Goal: Information Seeking & Learning: Learn about a topic

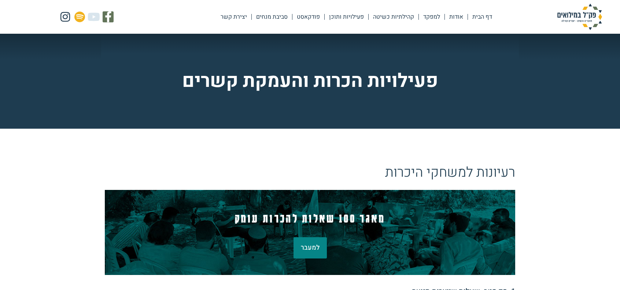
scroll to position [147, 0]
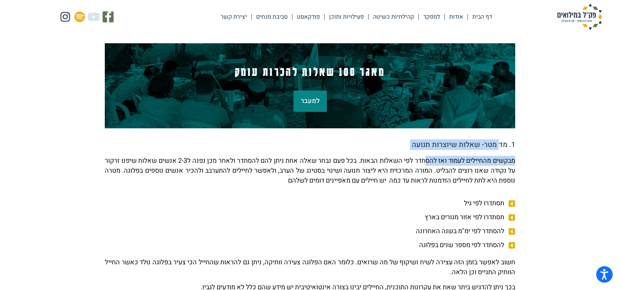
drag, startPoint x: 464, startPoint y: 151, endPoint x: 409, endPoint y: 161, distance: 56.2
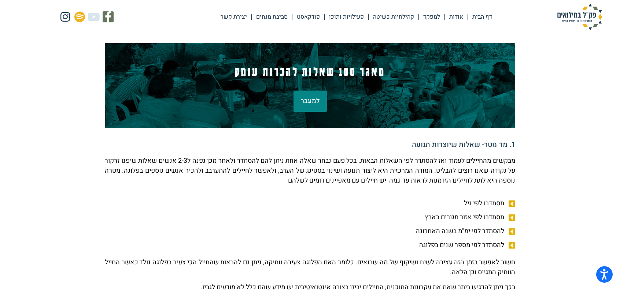
click at [409, 161] on p "מבקשים מהחיילים לעמוד ואז להסתדר לפי השאלות הבאות. בכל פעם נבחר שאלה אחת ניתן ל…" at bounding box center [310, 171] width 411 height 30
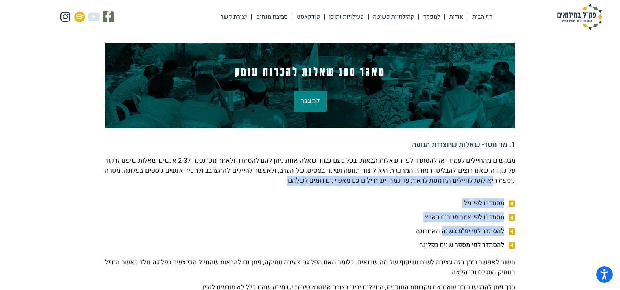
drag, startPoint x: 463, startPoint y: 211, endPoint x: 433, endPoint y: 226, distance: 33.5
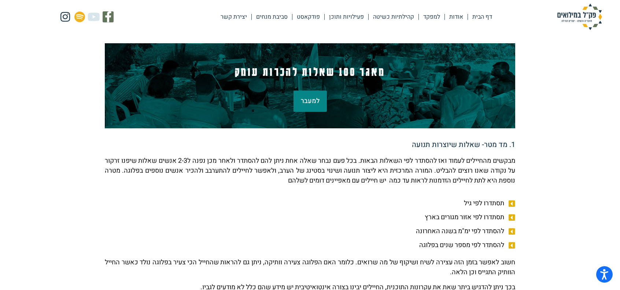
click at [432, 226] on ul "תסתדרו לפי גיל תסתדרו לפי אזור מגורים בארץ להסתדר לפי ימ"מ בשנה האחרונה להסתדר …" at bounding box center [310, 224] width 411 height 52
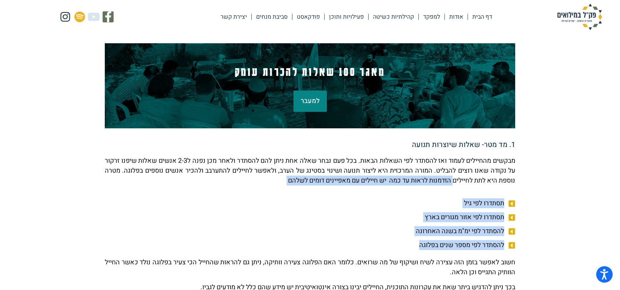
drag, startPoint x: 399, startPoint y: 239, endPoint x: 437, endPoint y: 178, distance: 72.5
click at [437, 178] on p "מבקשים מהחיילים לעמוד ואז להסתדר לפי השאלות הבאות. בכל פעם נבחר שאלה אחת ניתן ל…" at bounding box center [310, 171] width 411 height 30
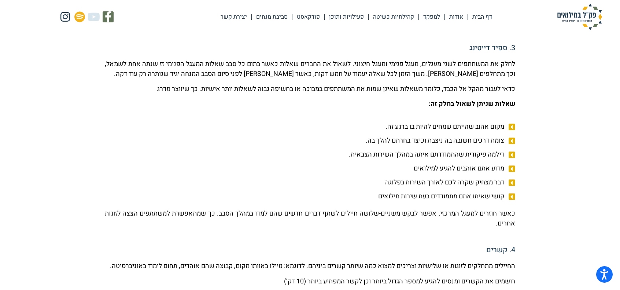
scroll to position [477, 0]
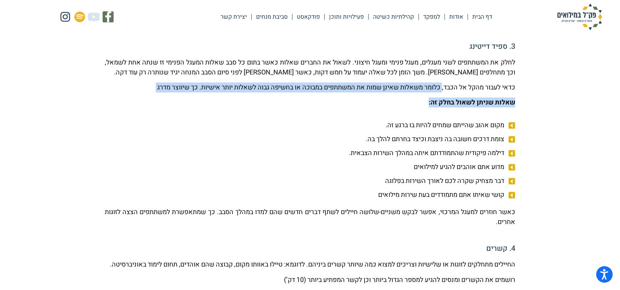
drag, startPoint x: 441, startPoint y: 88, endPoint x: 421, endPoint y: 100, distance: 23.4
click at [421, 100] on div "לחלק את המשתתפים לשני מעגלים, מעגל פנימי ומעגל חיצוני. לשאול את החברים שאלות כא…" at bounding box center [310, 83] width 411 height 50
click at [421, 100] on p "שאלות שניתן לשאול בחלק זה:" at bounding box center [310, 103] width 411 height 10
drag, startPoint x: 414, startPoint y: 101, endPoint x: 418, endPoint y: 86, distance: 15.4
click at [418, 86] on div "לחלק את המשתתפים לשני מעגלים, מעגל פנימי ומעגל חיצוני. לשאול את החברים שאלות כא…" at bounding box center [310, 83] width 411 height 50
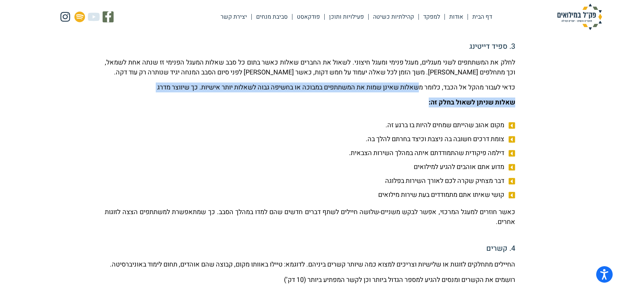
click at [418, 86] on p "כדאי לעבור מהקל אל הכבד, כלומר משאלות שאינן שמות את המשתתפים במבוכה או בחשיפה ג…" at bounding box center [310, 88] width 411 height 10
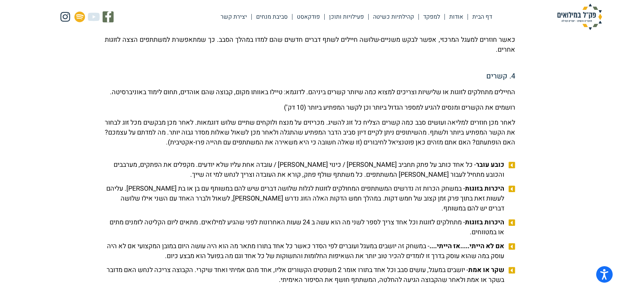
scroll to position [660, 0]
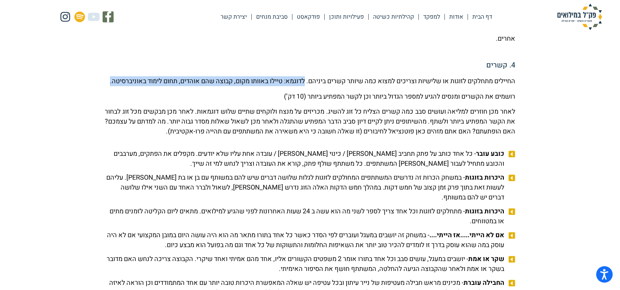
drag, startPoint x: 279, startPoint y: 80, endPoint x: 270, endPoint y: 96, distance: 18.1
click at [270, 86] on p "החיילים מתחלקים לזוגות או שלישיות וצריכים למצוא כמה שיותר קשרים ביניהם. לדוגמא:…" at bounding box center [310, 81] width 411 height 10
click at [274, 80] on p "החיילים מתחלקים לזוגות או שלישיות וצריכים למצוא כמה שיותר קשרים ביניהם. לדוגמא:…" at bounding box center [310, 81] width 411 height 10
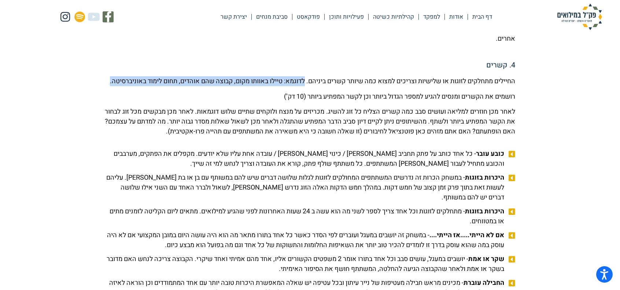
drag, startPoint x: 280, startPoint y: 78, endPoint x: 270, endPoint y: 91, distance: 16.7
click at [270, 86] on p "החיילים מתחלקים לזוגות או שלישיות וצריכים למצוא כמה שיותר קשרים ביניהם. לדוגמא:…" at bounding box center [310, 81] width 411 height 10
drag, startPoint x: 267, startPoint y: 92, endPoint x: 274, endPoint y: 74, distance: 19.9
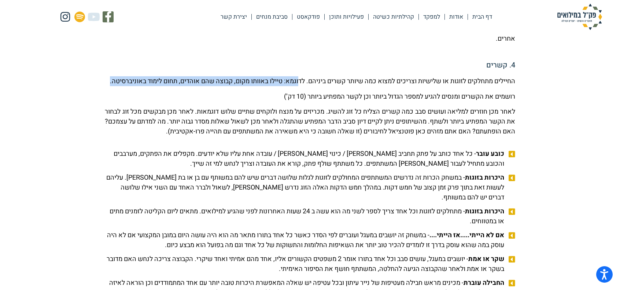
drag, startPoint x: 279, startPoint y: 80, endPoint x: 272, endPoint y: 93, distance: 15.6
click at [272, 86] on p "החיילים מתחלקים לזוגות או שלישיות וצריכים למצוא כמה שיותר קשרים ביניהם. לדוגמא:…" at bounding box center [310, 81] width 411 height 10
drag, startPoint x: 279, startPoint y: 78, endPoint x: 270, endPoint y: 94, distance: 17.9
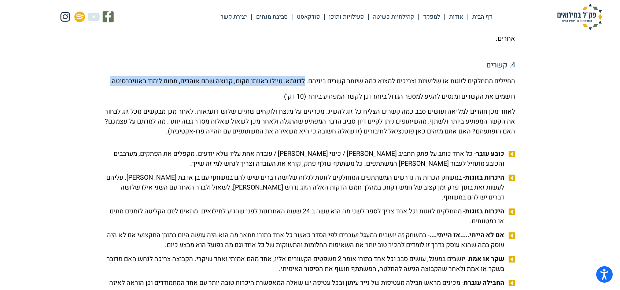
click at [270, 86] on p "החיילים מתחלקים לזוגות או שלישיות וצריכים למצוא כמה שיותר קשרים ביניהם. לדוגמא:…" at bounding box center [310, 81] width 411 height 10
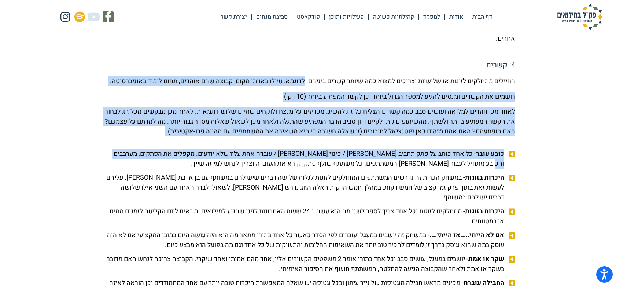
drag, startPoint x: 279, startPoint y: 83, endPoint x: 71, endPoint y: 156, distance: 220.3
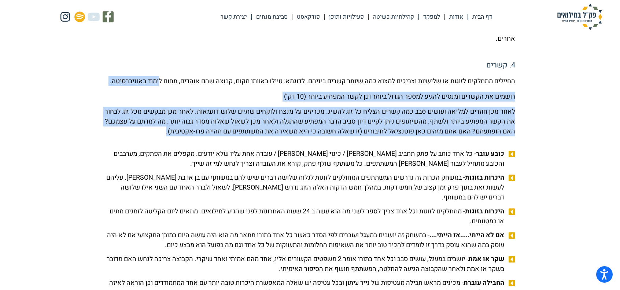
drag, startPoint x: 86, startPoint y: 146, endPoint x: 117, endPoint y: 82, distance: 71.2
click at [117, 82] on p "החיילים מתחלקים לזוגות או שלישיות וצריכים למצוא כמה שיותר קשרים ביניהם. לדוגמא:…" at bounding box center [310, 81] width 411 height 10
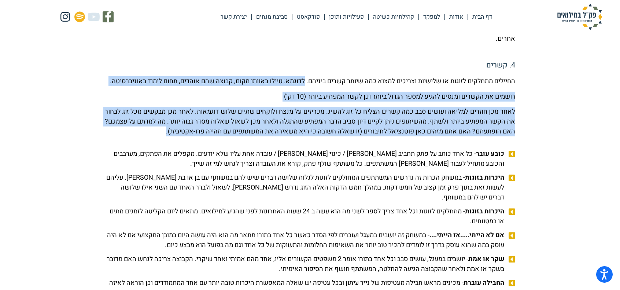
drag, startPoint x: 272, startPoint y: 86, endPoint x: 107, endPoint y: 143, distance: 174.1
click at [107, 136] on div "החיילים מתחלקים לזוגות או שלישיות וצריכים למצוא כמה שיותר קשרים ביניהם. לדוגמא:…" at bounding box center [310, 106] width 411 height 60
click at [107, 136] on p "לאחר מכן חוזרים למליאה ועושים סבב כמה קשרים הצליח כל זוג להשיג. מכריזים על מנצח…" at bounding box center [310, 122] width 411 height 30
drag, startPoint x: 113, startPoint y: 139, endPoint x: 280, endPoint y: 78, distance: 177.6
click at [280, 78] on div "החיילים מתחלקים לזוגות או שלישיות וצריכים למצוא כמה שיותר קשרים ביניהם. לדוגמא:…" at bounding box center [310, 106] width 411 height 60
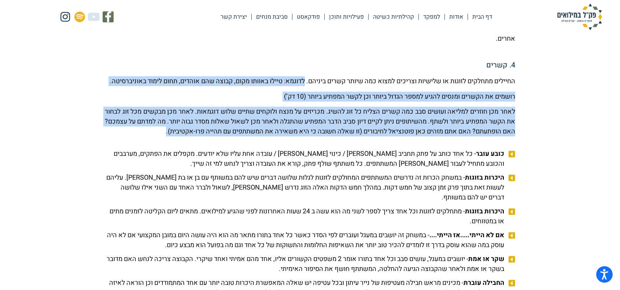
click at [260, 81] on p "החיילים מתחלקים לזוגות או שלישיות וצריכים למצוא כמה שיותר קשרים ביניהם. לדוגמא:…" at bounding box center [310, 81] width 411 height 10
click at [276, 82] on p "החיילים מתחלקים לזוגות או שלישיות וצריכים למצוא כמה שיותר קשרים ביניהם. לדוגמא:…" at bounding box center [310, 81] width 411 height 10
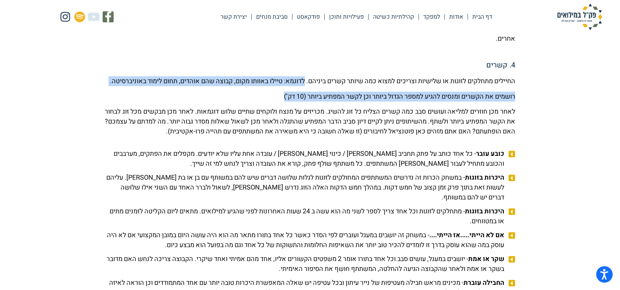
drag, startPoint x: 278, startPoint y: 81, endPoint x: 253, endPoint y: 105, distance: 34.3
click at [253, 105] on div "החיילים מתחלקים לזוגות או שלישיות וצריכים למצוא כמה שיותר קשרים ביניהם. לדוגמא:…" at bounding box center [310, 106] width 411 height 60
click at [253, 102] on p "רושמים את הקשרים ומנסים להגיע למספר הגדול ביותר וכן לקשר המפתיע ביותר (10 דק’)" at bounding box center [310, 97] width 411 height 10
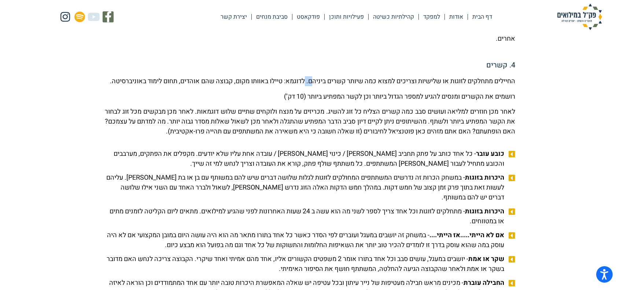
drag, startPoint x: 279, startPoint y: 80, endPoint x: 290, endPoint y: 78, distance: 11.1
click at [290, 78] on p "החיילים מתחלקים לזוגות או שלישיות וצריכים למצוא כמה שיותר קשרים ביניהם. לדוגמא:…" at bounding box center [310, 81] width 411 height 10
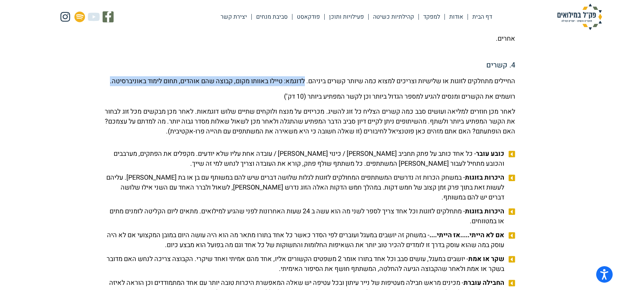
drag, startPoint x: 277, startPoint y: 84, endPoint x: 270, endPoint y: 91, distance: 10.1
click at [270, 86] on p "החיילים מתחלקים לזוגות או שלישיות וצריכים למצוא כמה שיותר קשרים ביניהם. לדוגמא:…" at bounding box center [310, 81] width 411 height 10
drag, startPoint x: 279, startPoint y: 77, endPoint x: 274, endPoint y: 90, distance: 13.7
click at [274, 86] on p "החיילים מתחלקים לזוגות או שלישיות וצריכים למצוא כמה שיותר קשרים ביניהם. לדוגמא:…" at bounding box center [310, 81] width 411 height 10
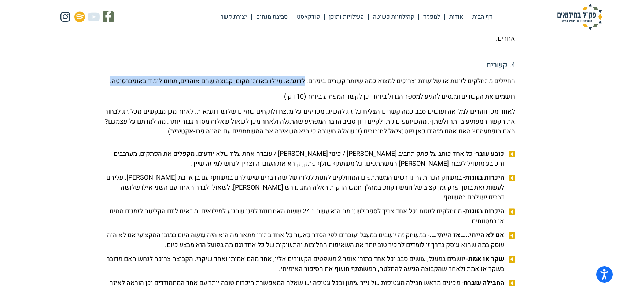
click at [274, 86] on p "החיילים מתחלקים לזוגות או שלישיות וצריכים למצוא כמה שיותר קשרים ביניהם. לדוגמא:…" at bounding box center [310, 81] width 411 height 10
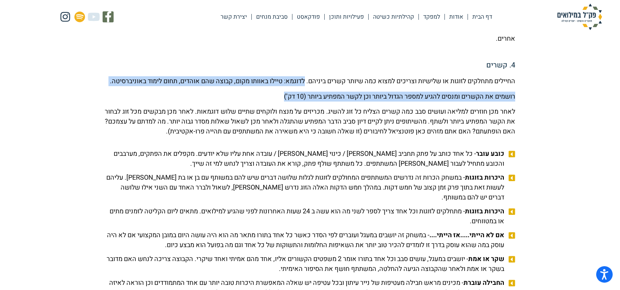
drag, startPoint x: 268, startPoint y: 96, endPoint x: 282, endPoint y: 75, distance: 25.7
drag, startPoint x: 280, startPoint y: 81, endPoint x: 269, endPoint y: 102, distance: 23.9
click at [269, 102] on div "החיילים מתחלקים לזוגות או שלישיות וצריכים למצוא כמה שיותר קשרים ביניהם. לדוגמא:…" at bounding box center [310, 106] width 411 height 60
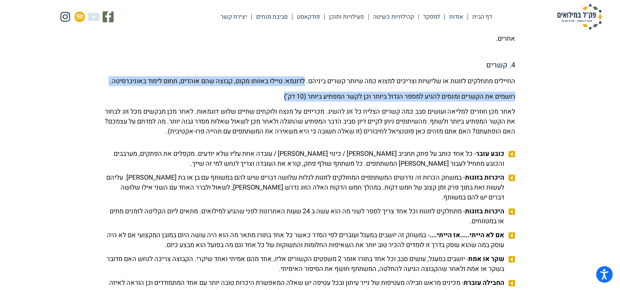
click at [269, 102] on p "רושמים את הקשרים ומנסים להגיע למספר הגדול ביותר וכן לקשר המפתיע ביותר (10 דק’)" at bounding box center [310, 97] width 411 height 10
drag, startPoint x: 269, startPoint y: 102, endPoint x: 274, endPoint y: 79, distance: 24.0
click at [274, 79] on div "החיילים מתחלקים לזוגות או שלישיות וצריכים למצוא כמה שיותר קשרים ביניהם. לדוגמא:…" at bounding box center [310, 106] width 411 height 60
click at [274, 79] on p "החיילים מתחלקים לזוגות או שלישיות וצריכים למצוא כמה שיותר קשרים ביניהם. לדוגמא:…" at bounding box center [310, 81] width 411 height 10
drag, startPoint x: 282, startPoint y: 80, endPoint x: 253, endPoint y: 107, distance: 40.2
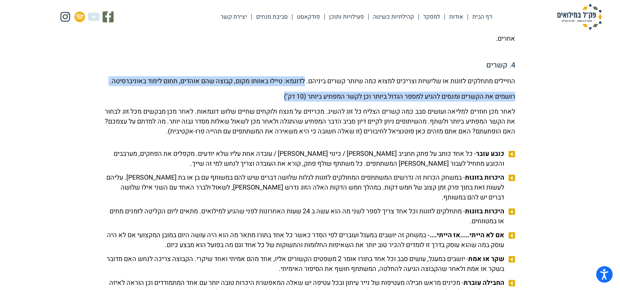
click at [253, 107] on div "החיילים מתחלקים לזוגות או שלישיות וצריכים למצוא כמה שיותר קשרים ביניהם. לדוגמא:…" at bounding box center [310, 106] width 411 height 60
click at [253, 102] on p "רושמים את הקשרים ומנסים להגיע למספר הגדול ביותר וכן לקשר המפתיע ביותר (10 דק’)" at bounding box center [310, 97] width 411 height 10
drag, startPoint x: 270, startPoint y: 80, endPoint x: 281, endPoint y: 81, distance: 11.4
click at [281, 81] on div "החיילים מתחלקים לזוגות או שלישיות וצריכים למצוא כמה שיותר קשרים ביניהם. לדוגמא:…" at bounding box center [310, 106] width 411 height 60
click at [281, 81] on p "החיילים מתחלקים לזוגות או שלישיות וצריכים למצוא כמה שיותר קשרים ביניהם. לדוגמא:…" at bounding box center [310, 81] width 411 height 10
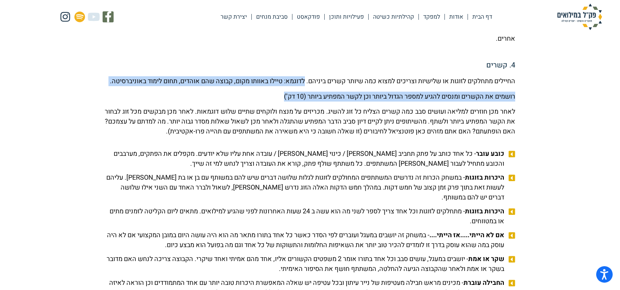
drag, startPoint x: 281, startPoint y: 78, endPoint x: 264, endPoint y: 105, distance: 31.0
click at [264, 105] on div "החיילים מתחלקים לזוגות או שלישיות וצריכים למצוא כמה שיותר קשרים ביניהם. לדוגמא:…" at bounding box center [310, 106] width 411 height 60
click at [264, 102] on p "רושמים את הקשרים ומנסים להגיע למספר הגדול ביותר וכן לקשר המפתיע ביותר (10 דק’)" at bounding box center [310, 97] width 411 height 10
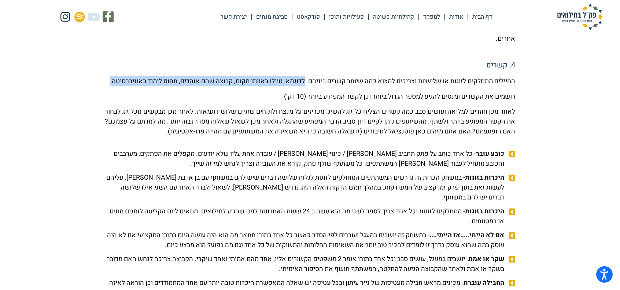
drag, startPoint x: 280, startPoint y: 78, endPoint x: 272, endPoint y: 91, distance: 15.7
click at [272, 86] on p "החיילים מתחלקים לזוגות או שלישיות וצריכים למצוא כמה שיותר קשרים ביניהם. לדוגמא:…" at bounding box center [310, 81] width 411 height 10
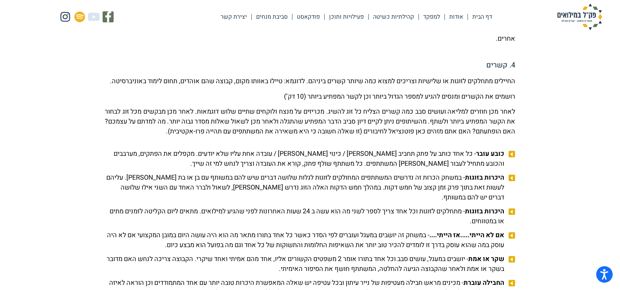
click at [262, 95] on div "החיילים מתחלקים לזוגות או שלישיות וצריכים למצוא כמה שיותר קשרים ביניהם. לדוגמא:…" at bounding box center [310, 106] width 411 height 60
click at [281, 81] on p "החיילים מתחלקים לזוגות או שלישיות וצריכים למצוא כמה שיותר קשרים ביניהם. לדוגמא:…" at bounding box center [310, 81] width 411 height 10
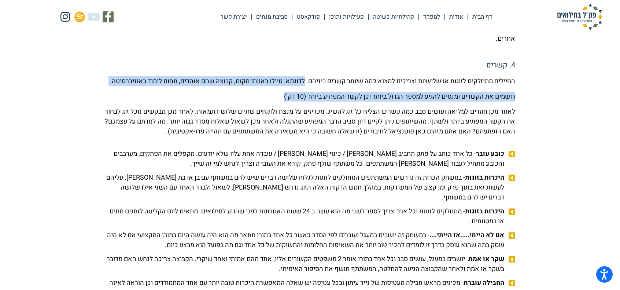
drag, startPoint x: 276, startPoint y: 86, endPoint x: 264, endPoint y: 108, distance: 25.1
click at [264, 108] on div "החיילים מתחלקים לזוגות או שלישיות וצריכים למצוא כמה שיותר קשרים ביניהם. לדוגמא:…" at bounding box center [310, 106] width 411 height 60
click at [265, 102] on p "רושמים את הקשרים ומנסים להגיע למספר הגדול ביותר וכן לקשר המפתיע ביותר (10 דק’)" at bounding box center [310, 97] width 411 height 10
drag, startPoint x: 263, startPoint y: 106, endPoint x: 288, endPoint y: 75, distance: 40.1
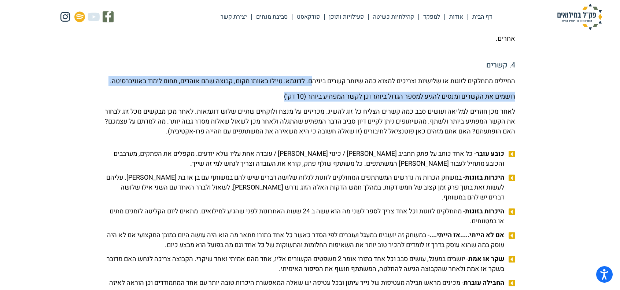
click at [282, 85] on p "החיילים מתחלקים לזוגות או שלישיות וצריכים למצוא כמה שיותר קשרים ביניהם. לדוגמא:…" at bounding box center [310, 81] width 411 height 10
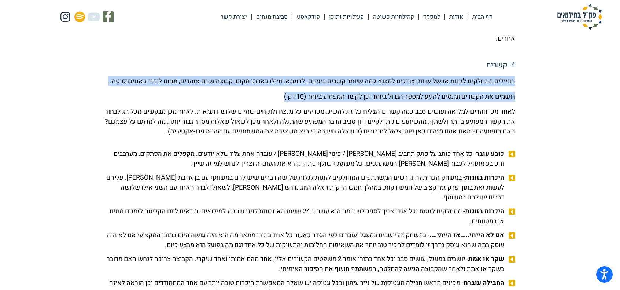
drag, startPoint x: 268, startPoint y: 110, endPoint x: 516, endPoint y: 77, distance: 249.3
click at [514, 77] on p "החיילים מתחלקים לזוגות או שלישיות וצריכים למצוא כמה שיותר קשרים ביניהם. לדוגמא:…" at bounding box center [310, 81] width 411 height 10
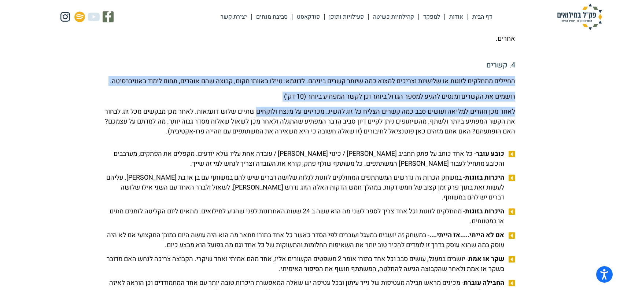
drag, startPoint x: 514, startPoint y: 77, endPoint x: 267, endPoint y: 114, distance: 249.5
click at [267, 114] on div "החיילים מתחלקים לזוגות או שלישיות וצריכים למצוא כמה שיותר קשרים ביניהם. לדוגמא:…" at bounding box center [310, 106] width 411 height 60
click at [267, 102] on p "רושמים את הקשרים ומנסים להגיע למספר הגדול ביותר וכן לקשר המפתיע ביותר (10 דק’)" at bounding box center [310, 97] width 411 height 10
click at [265, 102] on p "רושמים את הקשרים ומנסים להגיע למספר הגדול ביותר וכן לקשר המפתיע ביותר (10 דק’)" at bounding box center [310, 97] width 411 height 10
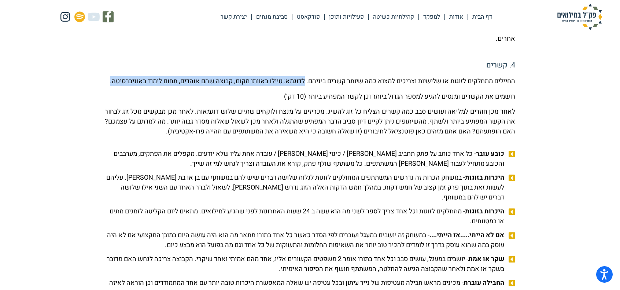
drag, startPoint x: 279, startPoint y: 81, endPoint x: 271, endPoint y: 91, distance: 12.3
click at [271, 86] on p "החיילים מתחלקים לזוגות או שלישיות וצריכים למצוא כמה שיותר קשרים ביניהם. לדוגמא:…" at bounding box center [310, 81] width 411 height 10
drag, startPoint x: 275, startPoint y: 78, endPoint x: 264, endPoint y: 95, distance: 20.1
click at [264, 86] on p "החיילים מתחלקים לזוגות או שלישיות וצריכים למצוא כמה שיותר קשרים ביניהם. לדוגמא:…" at bounding box center [310, 81] width 411 height 10
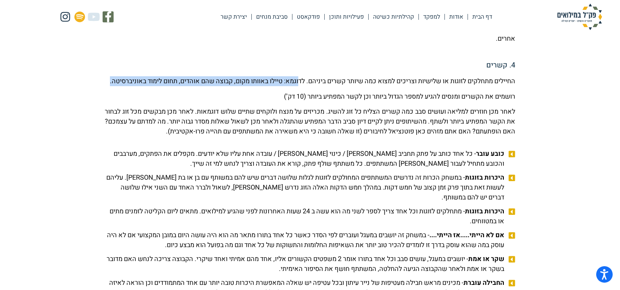
click at [264, 86] on p "החיילים מתחלקים לזוגות או שלישיות וצריכים למצוא כמה שיותר קשרים ביניהם. לדוגמא:…" at bounding box center [310, 81] width 411 height 10
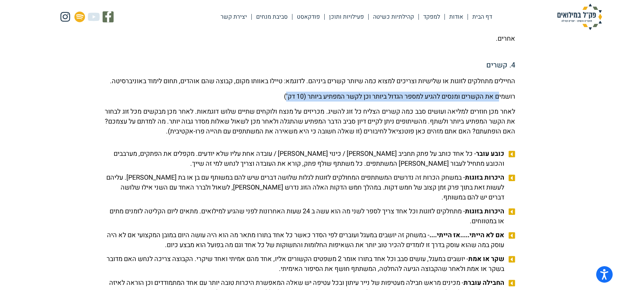
drag, startPoint x: 490, startPoint y: 107, endPoint x: 279, endPoint y: 107, distance: 210.8
click at [280, 102] on p "רושמים את הקשרים ומנסים להגיע למספר הגדול ביותר וכן לקשר המפתיע ביותר (10 דק’)" at bounding box center [310, 97] width 411 height 10
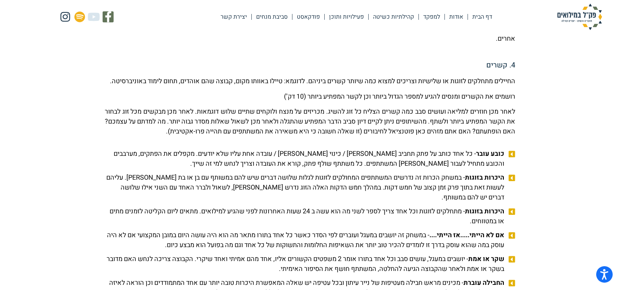
drag, startPoint x: 279, startPoint y: 107, endPoint x: 264, endPoint y: 107, distance: 14.7
click at [279, 102] on p "רושמים את הקשרים ומנסים להגיע למספר הגדול ביותר וכן לקשר המפתיע ביותר (10 דק’)" at bounding box center [310, 97] width 411 height 10
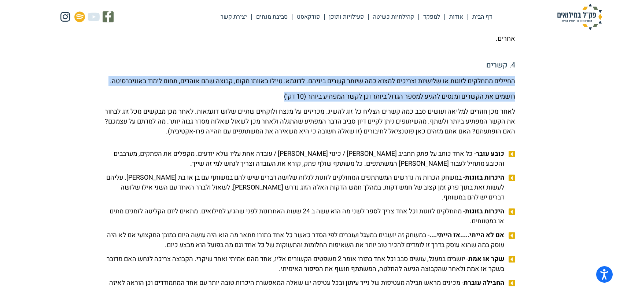
drag, startPoint x: 263, startPoint y: 108, endPoint x: 370, endPoint y: 71, distance: 113.3
drag, startPoint x: 376, startPoint y: 68, endPoint x: 271, endPoint y: 106, distance: 111.2
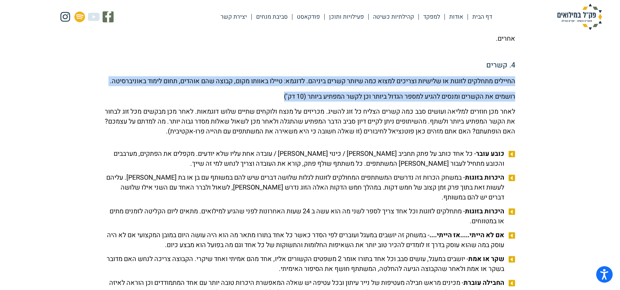
click at [271, 102] on p "רושמים את הקשרים ומנסים להגיע למספר הגדול ביותר וכן לקשר המפתיע ביותר (10 דק’)" at bounding box center [310, 97] width 411 height 10
drag
click at [514, 77] on div "החיילים מתחלקים לזוגות או שלישיות וצריכים למצוא כמה שיותר קשרים ביניהם. לדוגמא:…" at bounding box center [310, 106] width 411 height 60
click at [514, 79] on p "החיילים מתחלקים לזוגות או שלישיות וצריכים למצוא כמה שיותר קשרים ביניהם. לדוגמא:…" at bounding box center [310, 81] width 411 height 10
click at [237, 109] on div "החיילים מתחלקים לזוגות או שלישיות וצריכים למצוא כמה שיותר קשרים ביניהם. לדוגמא:…" at bounding box center [310, 106] width 411 height 60
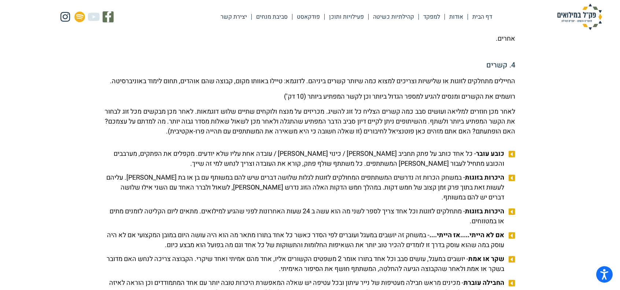
click at [334, 169] on span "כובע עובר - כל אחד כותב על פתק תחביב [PERSON_NAME] / כינוי [PERSON_NAME] / עובד…" at bounding box center [306, 159] width 402 height 20
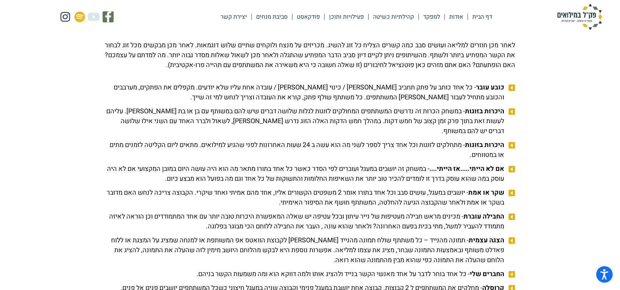
scroll to position [733, 0]
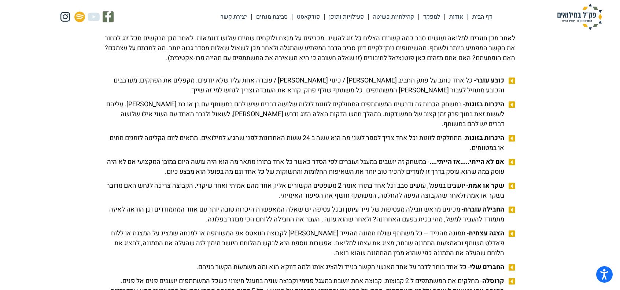
click at [412, 95] on span "כובע עובר - כל אחד כותב על פתק תחביב [PERSON_NAME] / כינוי [PERSON_NAME] / עובד…" at bounding box center [306, 86] width 402 height 20
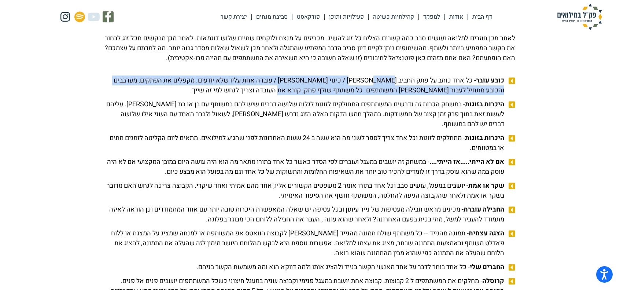
drag, startPoint x: 356, startPoint y: 91, endPoint x: 297, endPoint y: 103, distance: 59.8
click at [297, 95] on span "כובע עובר - כל אחד כותב על פתק תחביב [PERSON_NAME] / כינוי [PERSON_NAME] / עובד…" at bounding box center [306, 86] width 402 height 20
drag, startPoint x: 279, startPoint y: 102, endPoint x: 286, endPoint y: 90, distance: 13.8
click at [286, 90] on span "כובע עובר - כל אחד כותב על פתק תחביב [PERSON_NAME] / כינוי [PERSON_NAME] / עובד…" at bounding box center [306, 86] width 402 height 20
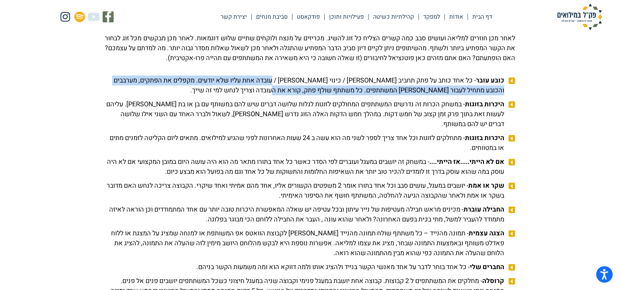
click at [286, 90] on span "כובע עובר - כל אחד כותב על פתק תחביב [PERSON_NAME] / כינוי [PERSON_NAME] / עובד…" at bounding box center [306, 86] width 402 height 20
drag, startPoint x: 288, startPoint y: 89, endPoint x: 279, endPoint y: 102, distance: 15.7
click at [279, 95] on span "כובע עובר - כל אחד כותב על פתק תחביב [PERSON_NAME] / כינוי [PERSON_NAME] / עובד…" at bounding box center [306, 86] width 402 height 20
drag, startPoint x: 276, startPoint y: 105, endPoint x: 292, endPoint y: 85, distance: 25.0
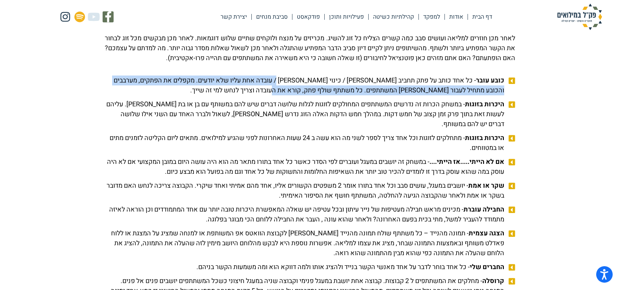
click at [292, 85] on span "כובע עובר - כל אחד כותב על פתק תחביב [PERSON_NAME] / כינוי [PERSON_NAME] / עובד…" at bounding box center [306, 86] width 402 height 20
drag, startPoint x: 312, startPoint y: 96, endPoint x: 282, endPoint y: 102, distance: 31.4
click at [282, 95] on span "כובע עובר - כל אחד כותב על פתק תחביב [PERSON_NAME] / כינוי [PERSON_NAME] / עובד…" at bounding box center [306, 86] width 402 height 20
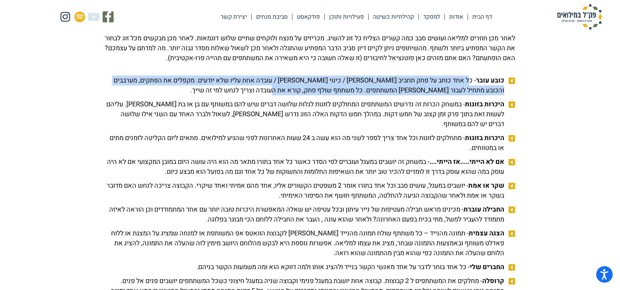
drag, startPoint x: 278, startPoint y: 103, endPoint x: 471, endPoint y: 88, distance: 193.8
click at [471, 88] on span "כובע עובר - כל אחד כותב על פתק תחביב [PERSON_NAME] / כינוי [PERSON_NAME] / עובד…" at bounding box center [306, 86] width 402 height 20
drag, startPoint x: 473, startPoint y: 88, endPoint x: 281, endPoint y: 101, distance: 192.2
click at [281, 95] on span "כובע עובר - כל אחד כותב על פתק תחביב [PERSON_NAME] / כינוי [PERSON_NAME] / עובד…" at bounding box center [306, 86] width 402 height 20
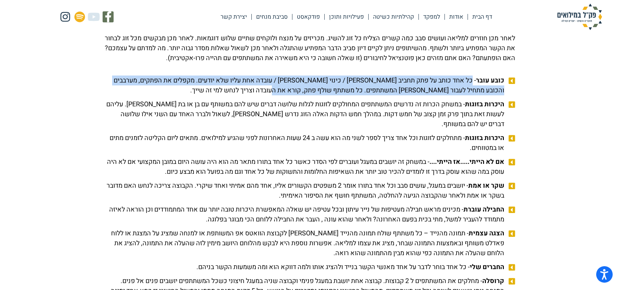
click at [281, 95] on span "כובע עובר - כל אחד כותב על פתק תחביב [PERSON_NAME] / כינוי [PERSON_NAME] / עובד…" at bounding box center [306, 86] width 402 height 20
drag, startPoint x: 278, startPoint y: 102, endPoint x: 465, endPoint y: 88, distance: 187.5
click at [465, 88] on span "כובע עובר - כל אחד כותב על פתק תחביב [PERSON_NAME] / כינוי [PERSON_NAME] / עובד…" at bounding box center [306, 86] width 402 height 20
drag, startPoint x: 472, startPoint y: 89, endPoint x: 249, endPoint y: 96, distance: 222.7
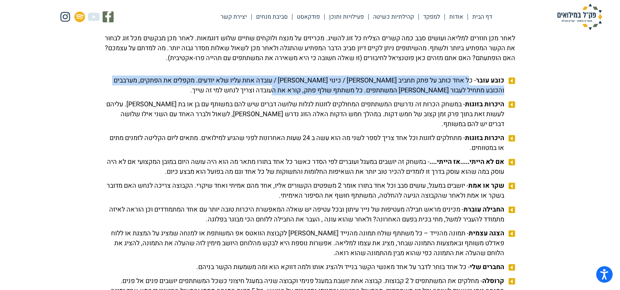
click at [249, 95] on span "כובע עובר - כל אחד כותב על פתק תחביב [PERSON_NAME] / כינוי [PERSON_NAME] / עובד…" at bounding box center [306, 86] width 402 height 20
drag, startPoint x: 242, startPoint y: 101, endPoint x: 471, endPoint y: 87, distance: 229.6
click at [471, 87] on span "כובע עובר - כל אחד כותב על פתק תחביב [PERSON_NAME] / כינוי [PERSON_NAME] / עובד…" at bounding box center [306, 86] width 402 height 20
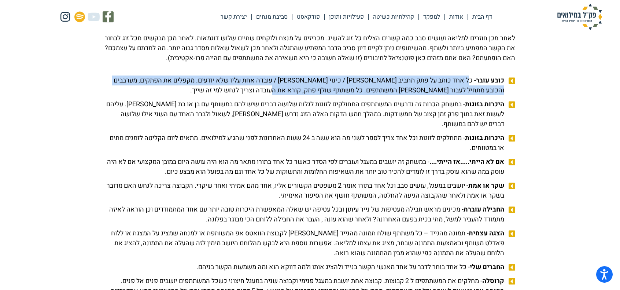
drag, startPoint x: 471, startPoint y: 87, endPoint x: 265, endPoint y: 98, distance: 205.6
click at [265, 95] on span "כובע עובר - כל אחד כותב על פתק תחביב [PERSON_NAME] / כינוי [PERSON_NAME] / עובד…" at bounding box center [306, 86] width 402 height 20
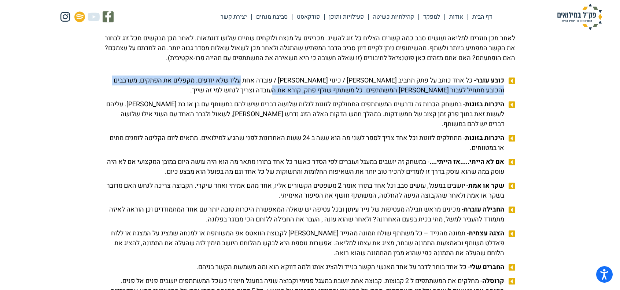
drag, startPoint x: 257, startPoint y: 93, endPoint x: 250, endPoint y: 102, distance: 11.3
click at [250, 95] on span "כובע עובר - כל אחד כותב על פתק תחביב [PERSON_NAME] / כינוי [PERSON_NAME] / עובד…" at bounding box center [306, 86] width 402 height 20
drag, startPoint x: 241, startPoint y: 97, endPoint x: 252, endPoint y: 83, distance: 17.2
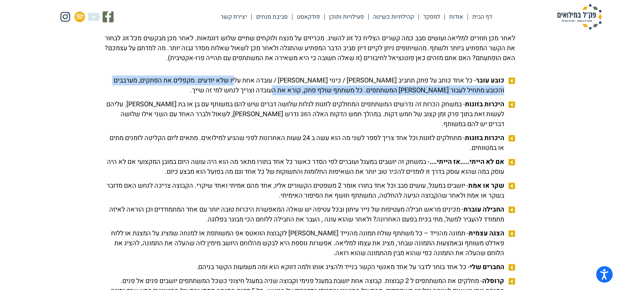
drag, startPoint x: 267, startPoint y: 85, endPoint x: 262, endPoint y: 96, distance: 12.2
click at [262, 95] on span "כובע עובר - כל אחד כותב על פתק תחביב [PERSON_NAME] / כינוי [PERSON_NAME] / עובד…" at bounding box center [306, 86] width 402 height 20
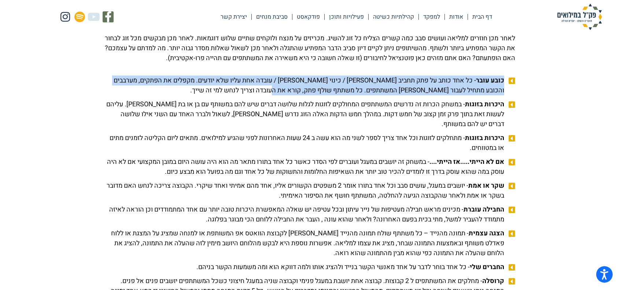
drag, startPoint x: 274, startPoint y: 99, endPoint x: 520, endPoint y: 86, distance: 246.4
click at [499, 85] on b "כובע עובר" at bounding box center [490, 81] width 28 height 10
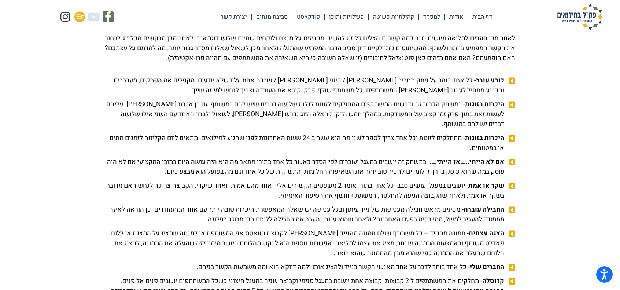
click at [513, 85] on icon at bounding box center [510, 80] width 9 height 7
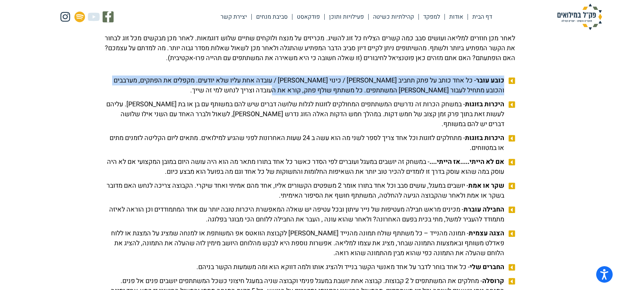
drag, startPoint x: 503, startPoint y: 87, endPoint x: 267, endPoint y: 100, distance: 236.5
click at [267, 95] on span "כובע עובר - כל אחד כותב על פתק תחביב [PERSON_NAME] / כינוי [PERSON_NAME] / עובד…" at bounding box center [306, 86] width 402 height 20
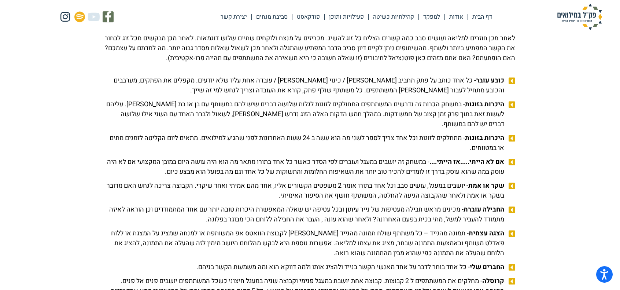
drag, startPoint x: 266, startPoint y: 100, endPoint x: 271, endPoint y: 96, distance: 6.3
click at [268, 95] on span "כובע עובר - כל אחד כותב על פתק תחביב [PERSON_NAME] / כינוי [PERSON_NAME] / עובד…" at bounding box center [306, 86] width 402 height 20
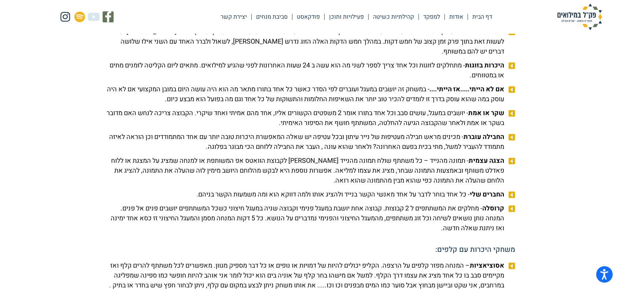
scroll to position [807, 0]
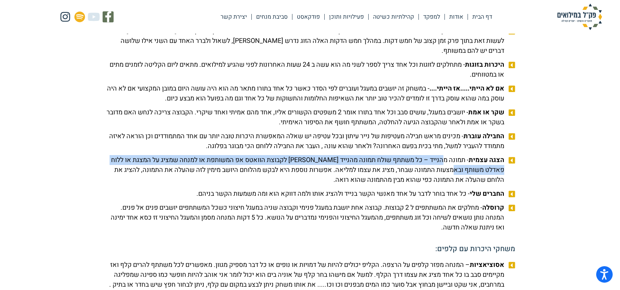
click at [442, 176] on span "הצגה עצמית - תמונה מהנייד – כל משתתף שולח תמונה מהנייד [PERSON_NAME] לקבוצת הוו…" at bounding box center [306, 170] width 402 height 30
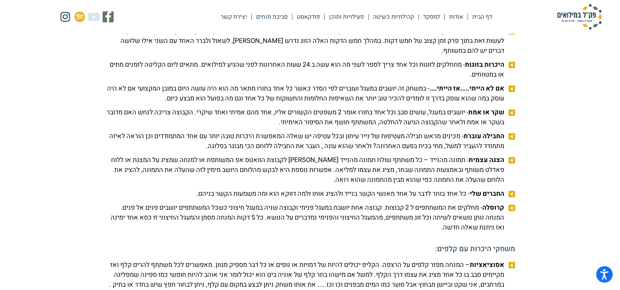
click at [347, 199] on span "החברים שלי - כל אחד בוחר לדבר על אחד מאנשי הקשר בנייד ולהציג אותו ולמה דווקא הו…" at bounding box center [352, 194] width 310 height 10
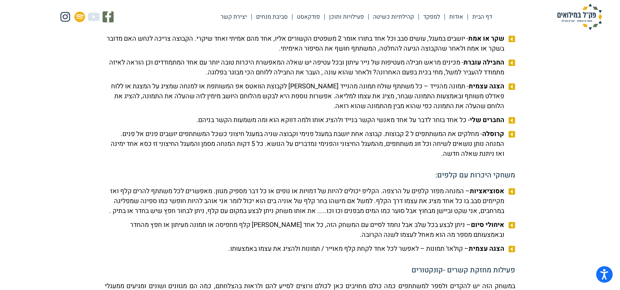
scroll to position [880, 0]
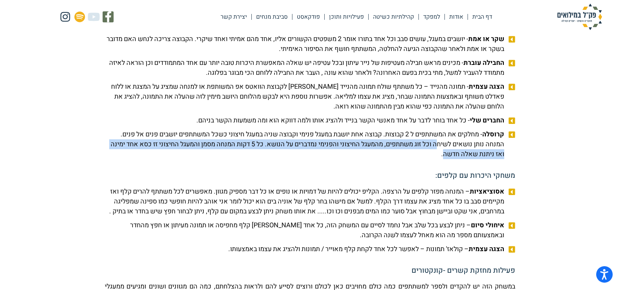
drag, startPoint x: 437, startPoint y: 159, endPoint x: 432, endPoint y: 160, distance: 5.7
click at [432, 159] on span "קרוסלה - מחלקים את המשתתפים ל 2 קבוצות. קבוצה אחת יושבת במעגל פנימי וקבוצה שניה…" at bounding box center [306, 144] width 402 height 30
click at [429, 159] on span "קרוסלה - מחלקים את המשתתפים ל 2 קבוצות. קבוצה אחת יושבת במעגל פנימי וקבוצה שניה…" at bounding box center [306, 144] width 402 height 30
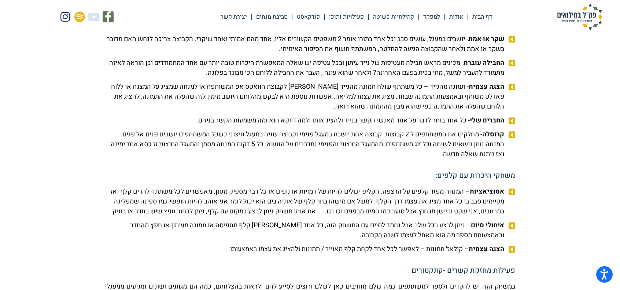
drag, startPoint x: 419, startPoint y: 144, endPoint x: 403, endPoint y: 166, distance: 27.2
click at [403, 159] on span "קרוסלה - מחלקים את המשתתפים ל 2 קבוצות. קבוצה אחת יושבת במעגל פנימי וקבוצה שניה…" at bounding box center [306, 144] width 402 height 30
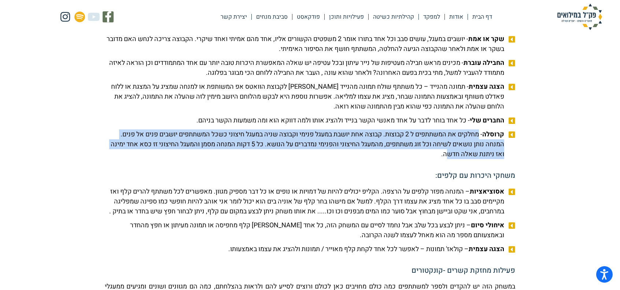
drag, startPoint x: 480, startPoint y: 144, endPoint x: 433, endPoint y: 167, distance: 51.5
click at [433, 159] on span "קרוסלה - מחלקים את המשתתפים ל 2 קבוצות. קבוצה אחת יושבת במעגל פנימי וקבוצה שניה…" at bounding box center [306, 144] width 402 height 30
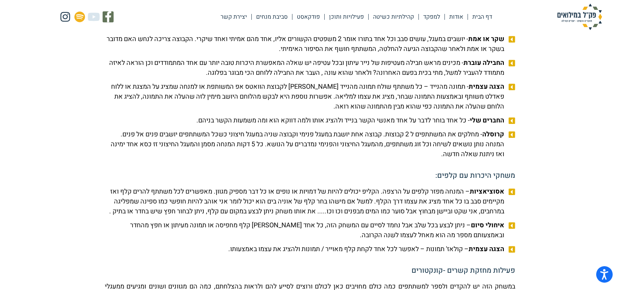
drag, startPoint x: 422, startPoint y: 166, endPoint x: 432, endPoint y: 144, distance: 24.4
click at [432, 144] on span "קרוסלה - מחלקים את המשתתפים ל 2 קבוצות. קבוצה אחת יושבת במעגל פנימי וקבוצה שניה…" at bounding box center [306, 144] width 402 height 30
drag, startPoint x: 378, startPoint y: 144, endPoint x: 384, endPoint y: 143, distance: 6.9
click at [384, 143] on span "קרוסלה - מחלקים את המשתתפים ל 2 קבוצות. קבוצה אחת יושבת במעגל פנימי וקבוצה שניה…" at bounding box center [306, 144] width 402 height 30
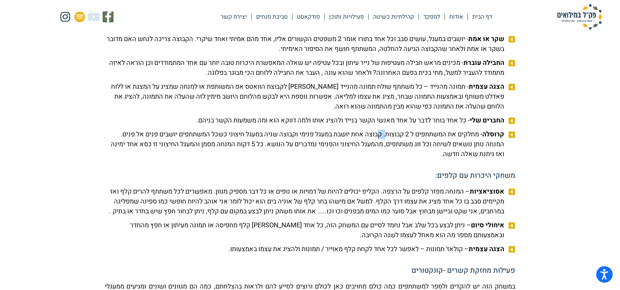
click at [384, 143] on span "קרוסלה - מחלקים את המשתתפים ל 2 קבוצות. קבוצה אחת יושבת במעגל פנימי וקבוצה שניה…" at bounding box center [306, 144] width 402 height 30
drag, startPoint x: 378, startPoint y: 143, endPoint x: 382, endPoint y: 143, distance: 3.7
click at [382, 143] on span "קרוסלה - מחלקים את המשתתפים ל 2 קבוצות. קבוצה אחת יושבת במעגל פנימי וקבוצה שניה…" at bounding box center [306, 144] width 402 height 30
drag, startPoint x: 381, startPoint y: 143, endPoint x: 377, endPoint y: 144, distance: 4.5
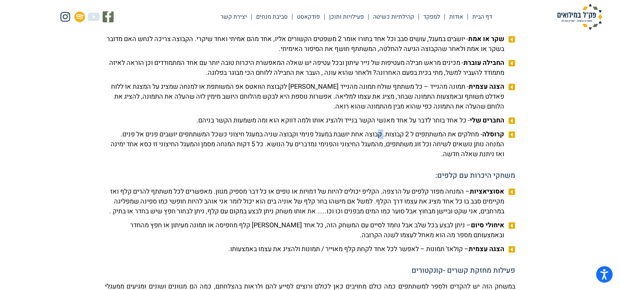
click at [377, 144] on span "קרוסלה - מחלקים את המשתתפים ל 2 קבוצות. קבוצה אחת יושבת במעגל פנימי וקבוצה שניה…" at bounding box center [306, 144] width 402 height 30
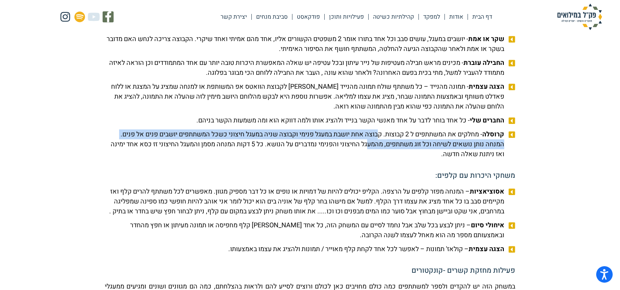
drag, startPoint x: 376, startPoint y: 144, endPoint x: 367, endPoint y: 152, distance: 12.3
click at [367, 152] on span "קרוסלה - מחלקים את המשתתפים ל 2 קבוצות. קבוצה אחת יושבת במעגל פנימי וקבוצה שניה…" at bounding box center [306, 144] width 402 height 30
drag, startPoint x: 375, startPoint y: 143, endPoint x: 364, endPoint y: 151, distance: 13.6
click at [364, 151] on span "קרוסלה - מחלקים את המשתתפים ל 2 קבוצות. קבוצה אחת יושבת במעגל פנימי וקבוצה שניה…" at bounding box center [306, 144] width 402 height 30
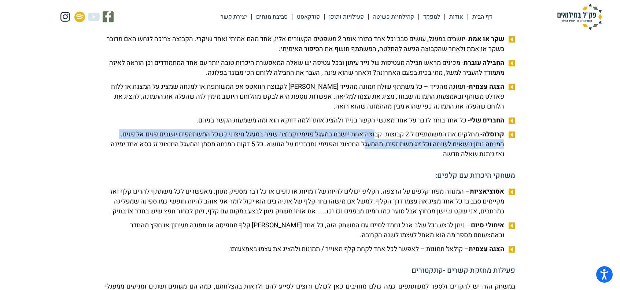
click at [364, 151] on span "קרוסלה - מחלקים את המשתתפים ל 2 קבוצות. קבוצה אחת יושבת במעגל פנימי וקבוצה שניה…" at bounding box center [306, 144] width 402 height 30
drag, startPoint x: 448, startPoint y: 150, endPoint x: 417, endPoint y: 164, distance: 34.5
click at [417, 159] on span "קרוסלה - מחלקים את המשתתפים ל 2 קבוצות. קבוצה אחת יושבת במעגל פנימי וקבוצה שניה…" at bounding box center [306, 144] width 402 height 30
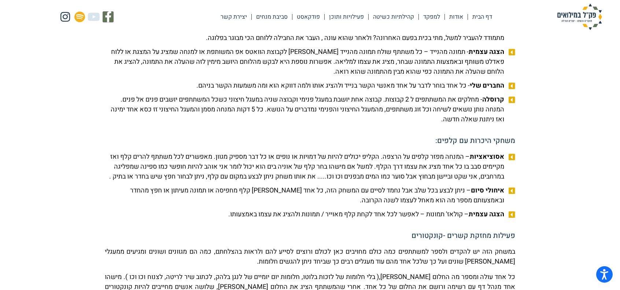
scroll to position [917, 0]
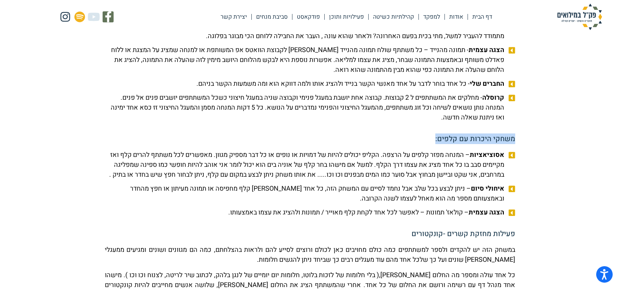
drag, startPoint x: 516, startPoint y: 148, endPoint x: 429, endPoint y: 154, distance: 87.5
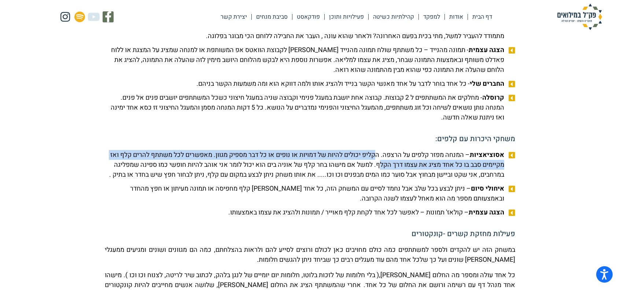
drag, startPoint x: 377, startPoint y: 163, endPoint x: 369, endPoint y: 171, distance: 11.2
click at [369, 171] on span "אסוציאציות – המנחה מפזר קלפים על הרצפה. הקליפ יכולים להיות של דמויות או נופים א…" at bounding box center [306, 165] width 402 height 30
drag, startPoint x: 373, startPoint y: 164, endPoint x: 368, endPoint y: 172, distance: 9.7
click at [368, 172] on span "אסוציאציות – המנחה מפזר קלפים על הרצפה. הקליפ יכולים להיות של דמויות או נופים א…" at bounding box center [306, 165] width 402 height 30
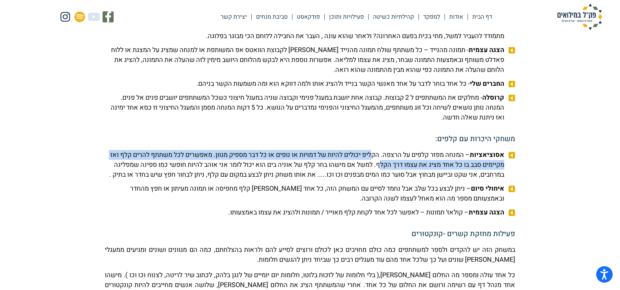
click at [368, 172] on span "אסוציאציות – המנחה מפזר קלפים על הרצפה. הקליפ יכולים להיות של דמויות או נופים א…" at bounding box center [306, 165] width 402 height 30
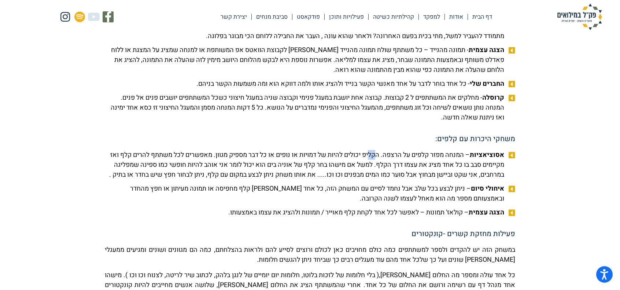
drag, startPoint x: 377, startPoint y: 162, endPoint x: 369, endPoint y: 168, distance: 9.9
click at [369, 168] on span "אסוציאציות – המנחה מפזר קלפים על הרצפה. הקליפ יכולים להיות של דמויות או נופים א…" at bounding box center [306, 165] width 402 height 30
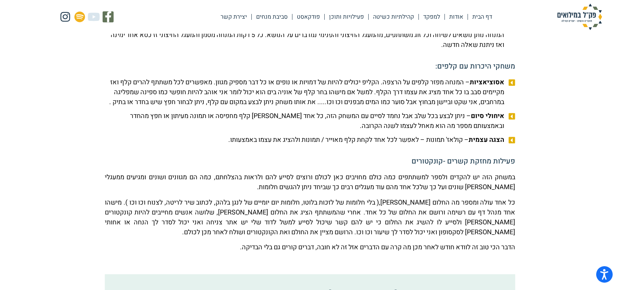
scroll to position [990, 0]
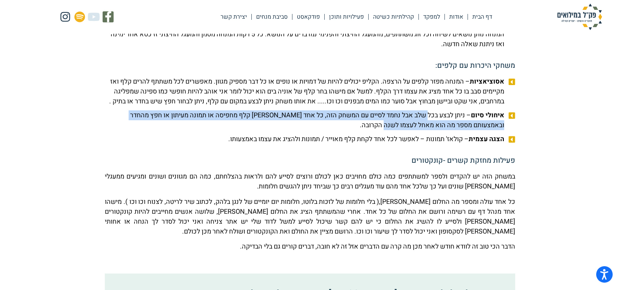
drag, startPoint x: 428, startPoint y: 134, endPoint x: 405, endPoint y: 144, distance: 24.9
click at [405, 130] on span "איחולי סיום – ניתן לבצע בכל שלב אבל נחמד לסיים עם המשחק הזה, כל אחד [PERSON_NAM…" at bounding box center [306, 120] width 402 height 20
drag, startPoint x: 400, startPoint y: 146, endPoint x: 466, endPoint y: 132, distance: 67.0
click at [466, 130] on span "איחולי סיום – ניתן לבצע בכל שלב אבל נחמד לסיים עם המשחק הזה, כל אחד [PERSON_NAM…" at bounding box center [306, 120] width 402 height 20
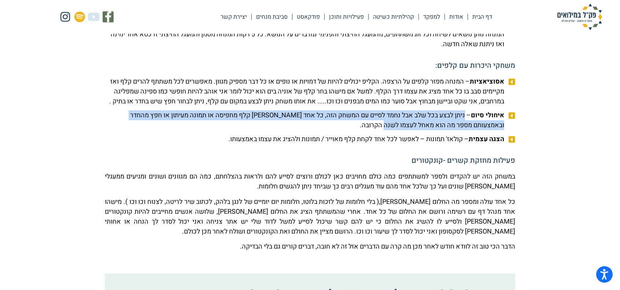
click at [466, 130] on span "איחולי סיום – ניתן לבצע בכל שלב אבל נחמד לסיים עם המשחק הזה, כל אחד [PERSON_NAM…" at bounding box center [306, 120] width 402 height 20
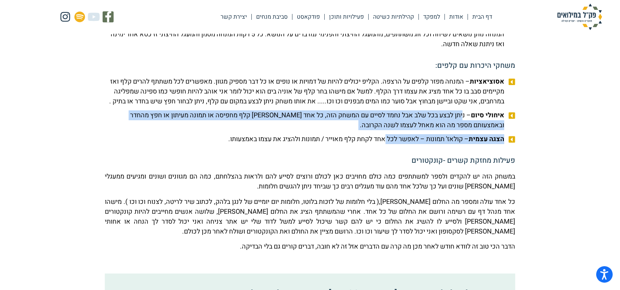
drag, startPoint x: 463, startPoint y: 134, endPoint x: 384, endPoint y: 153, distance: 81.4
click at [384, 144] on ul "אסוציאציות – המנחה מפזר קלפים על הרצפה. הקליפ יכולים להיות של דמויות או נופים א…" at bounding box center [310, 110] width 411 height 67
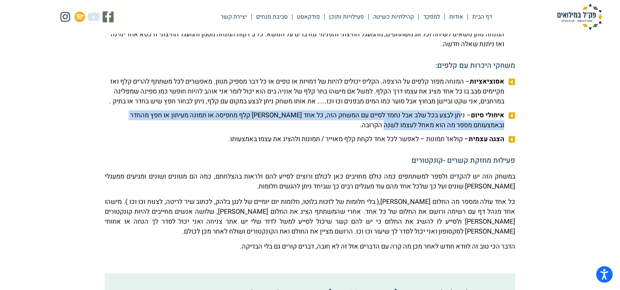
drag, startPoint x: 386, startPoint y: 147, endPoint x: 462, endPoint y: 135, distance: 76.6
click at [462, 130] on span "איחולי סיום – ניתן לבצע בכל שלב אבל נחמד לסיים עם המשחק הזה, כל אחד [PERSON_NAM…" at bounding box center [306, 120] width 402 height 20
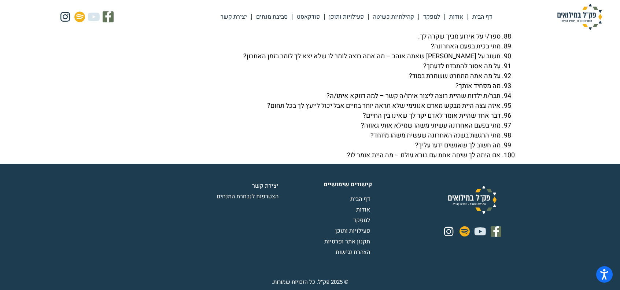
scroll to position [2660, 0]
